Goal: Task Accomplishment & Management: Complete application form

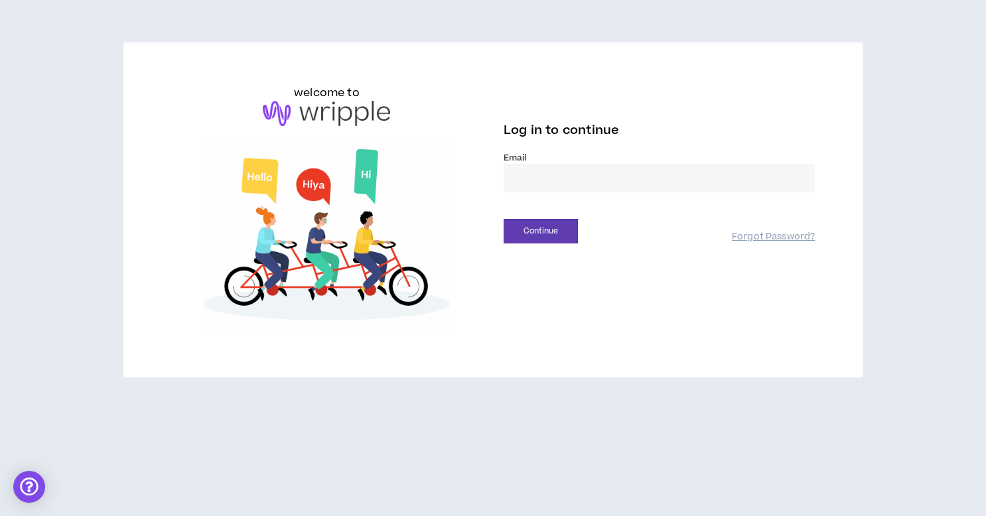
click at [545, 179] on input "email" at bounding box center [659, 178] width 311 height 29
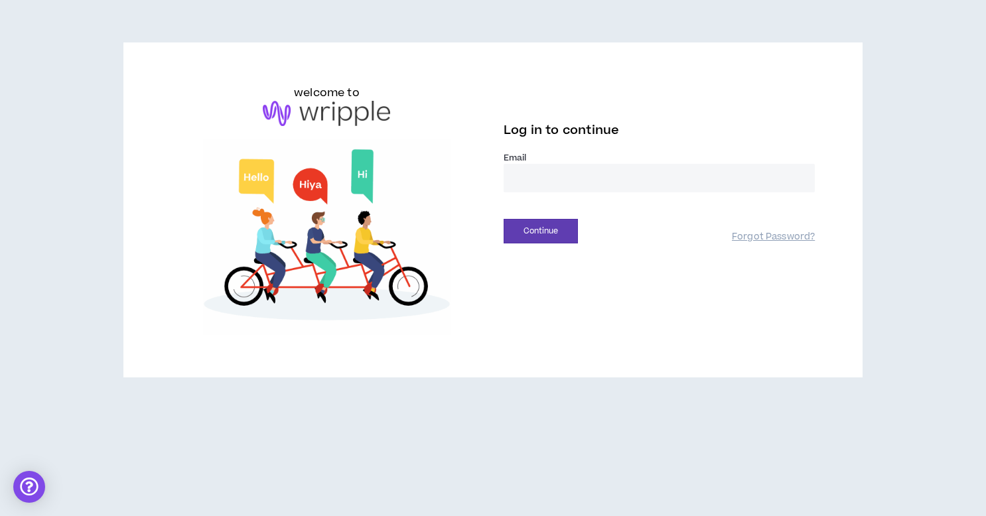
type input "**********"
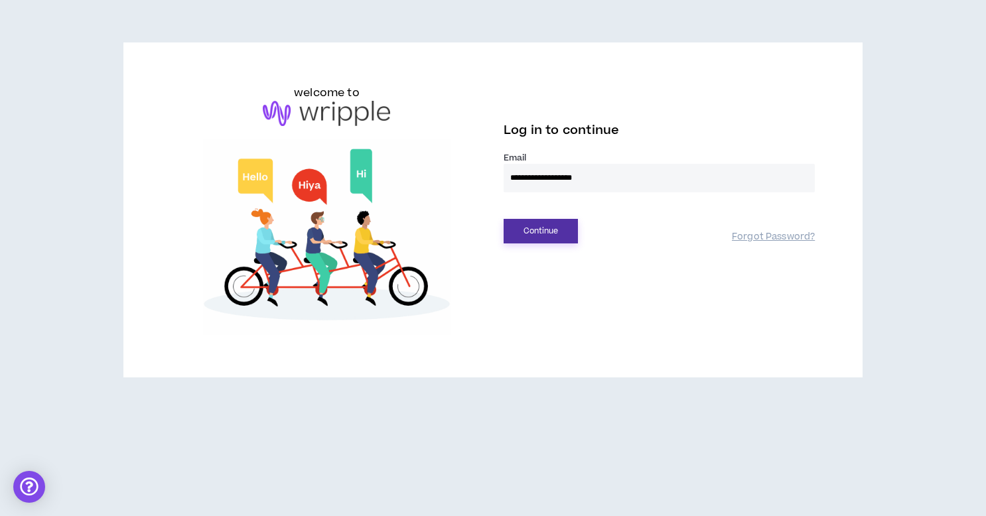
click at [545, 226] on button "Continue" at bounding box center [541, 231] width 74 height 25
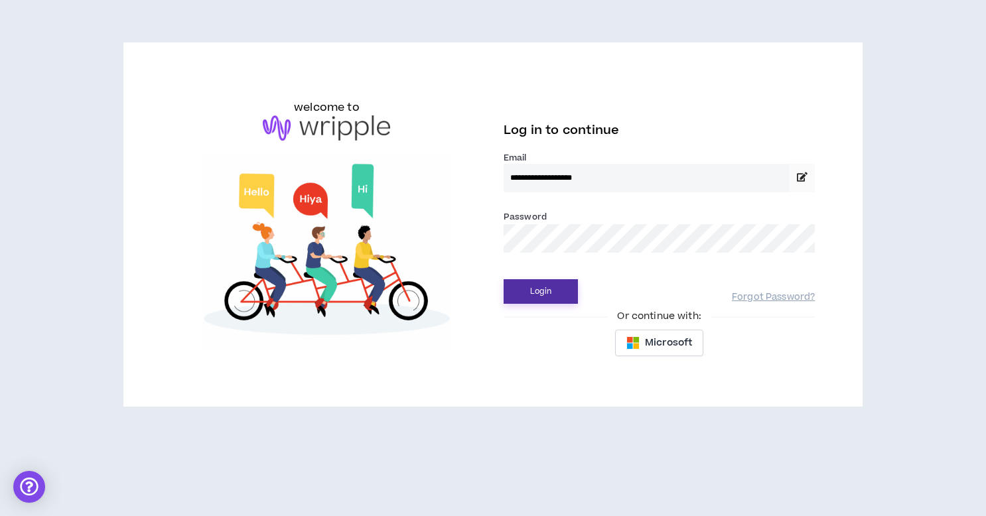
click at [539, 288] on button "Login" at bounding box center [541, 291] width 74 height 25
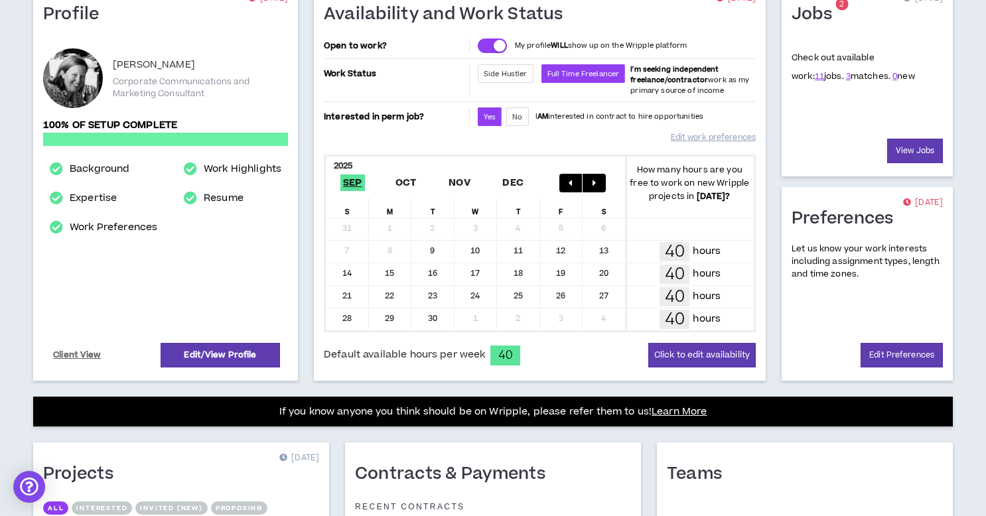
scroll to position [95, 0]
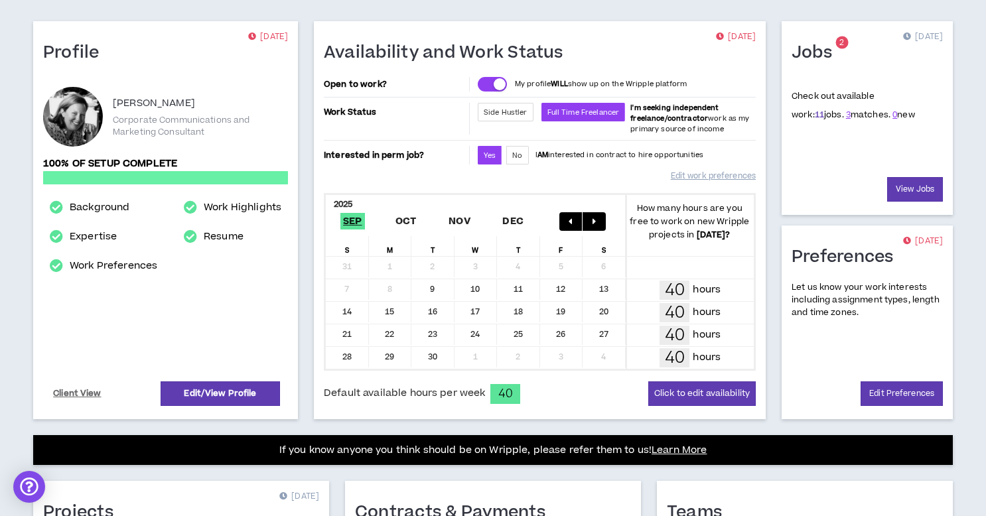
click at [815, 116] on link "11" at bounding box center [819, 115] width 9 height 12
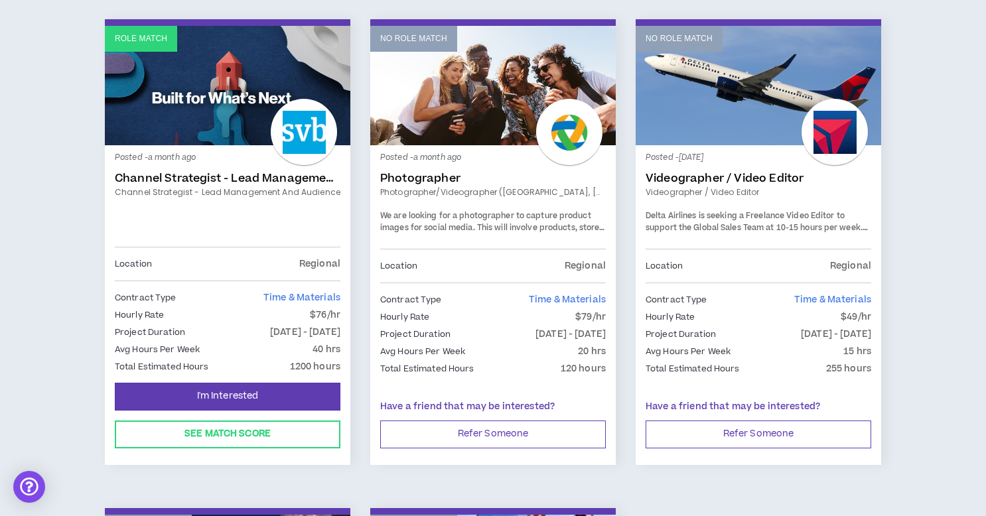
scroll to position [1231, 0]
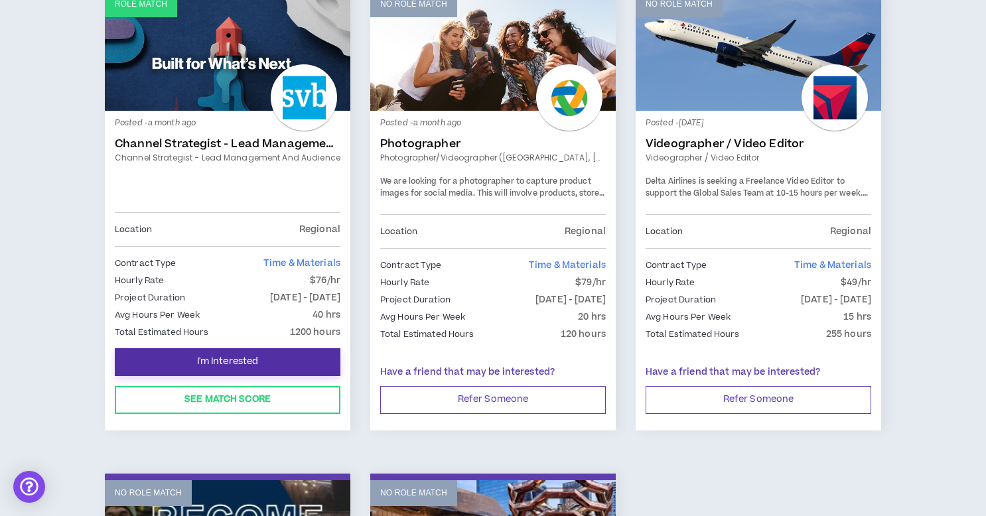
click at [232, 362] on span "I'm Interested" at bounding box center [228, 362] width 62 height 13
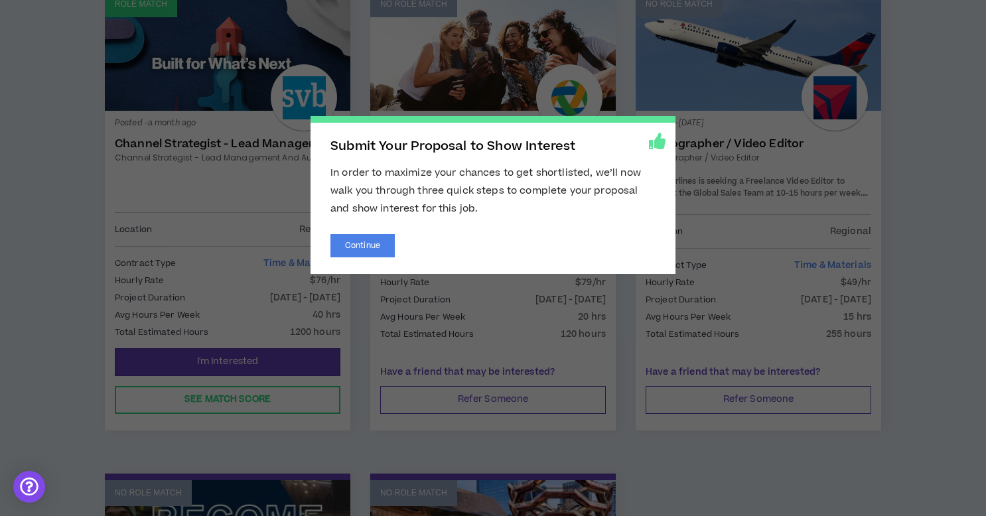
click at [47, 242] on span "Submit Your Proposal to Show Interest In order to maximize your chances to get …" at bounding box center [493, 258] width 986 height 516
click at [364, 247] on button "Continue" at bounding box center [362, 245] width 64 height 23
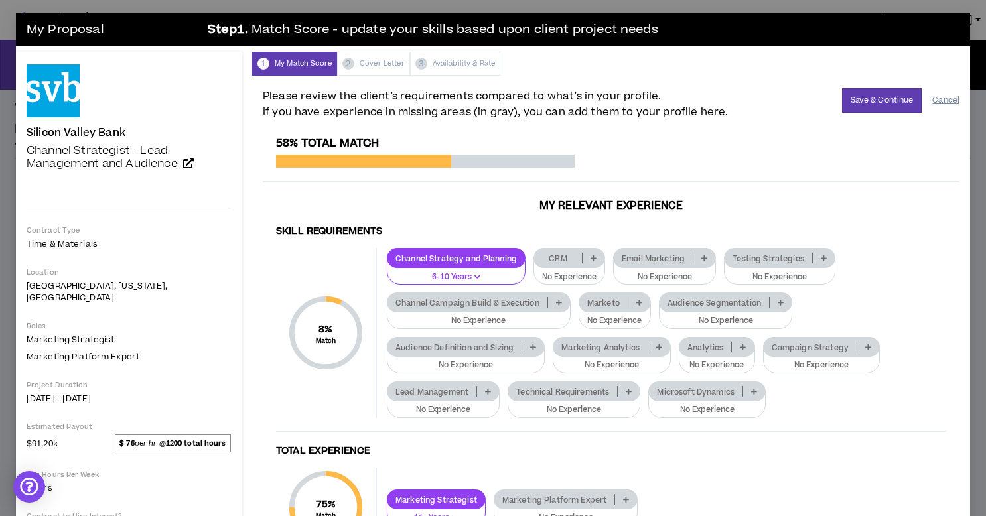
drag, startPoint x: 945, startPoint y: 101, endPoint x: 845, endPoint y: 106, distance: 101.0
click at [945, 101] on button "Cancel" at bounding box center [945, 100] width 27 height 23
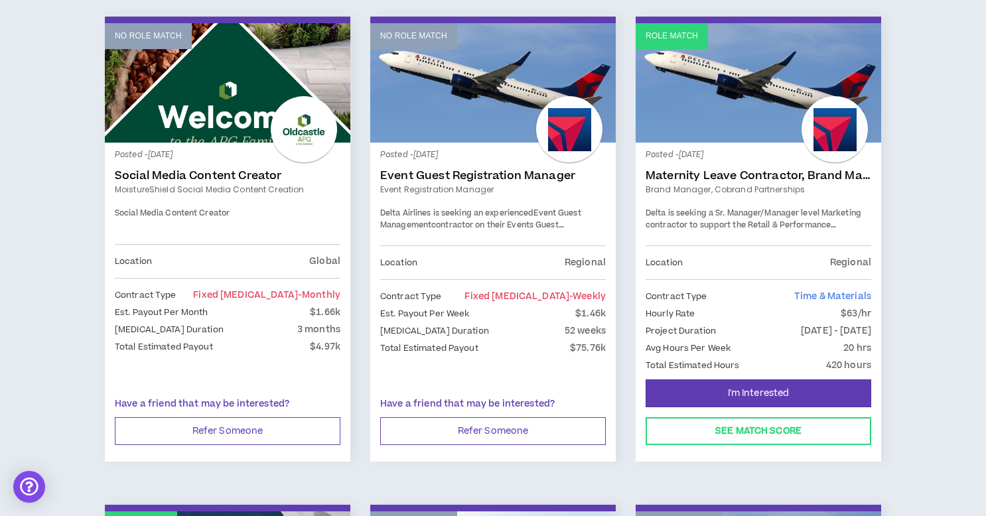
scroll to position [709, 0]
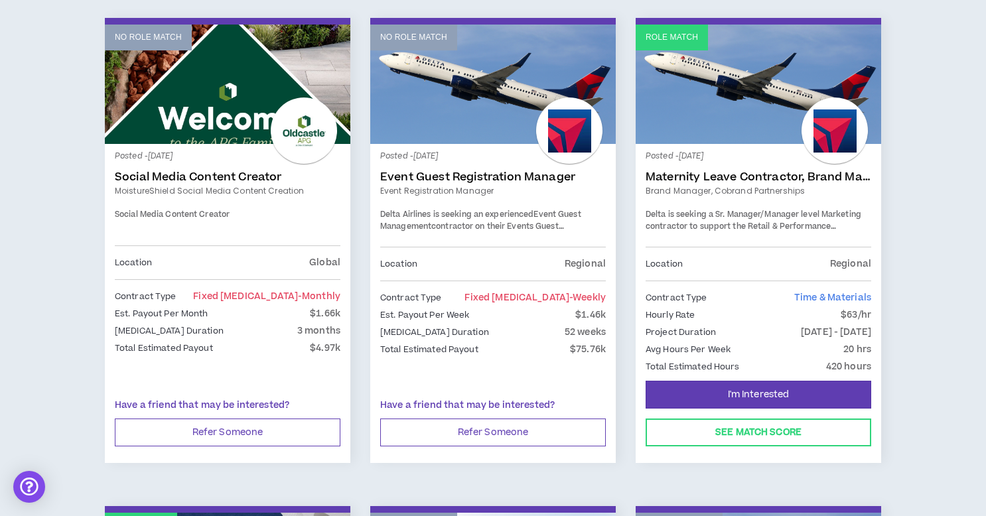
click at [445, 176] on link "Event Guest Registration Manager" at bounding box center [493, 177] width 226 height 13
